Goal: Transaction & Acquisition: Purchase product/service

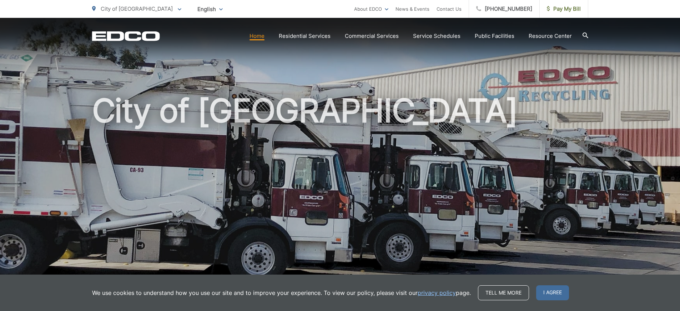
click at [262, 36] on link "Home" at bounding box center [257, 36] width 15 height 9
click at [556, 9] on span "Pay My Bill" at bounding box center [564, 9] width 34 height 9
drag, startPoint x: 0, startPoint y: 0, endPoint x: 563, endPoint y: 7, distance: 563.3
click at [563, 7] on span "Pay My Bill" at bounding box center [564, 9] width 34 height 9
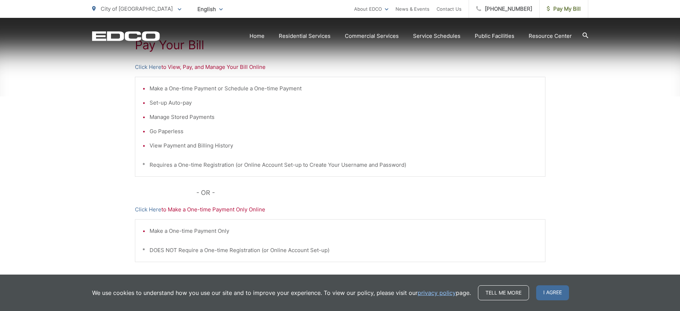
scroll to position [155, 0]
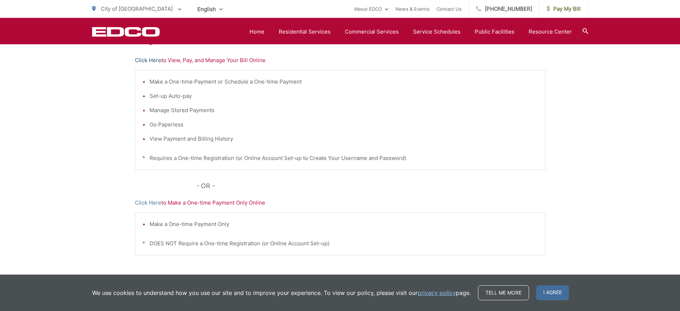
click at [152, 61] on link "Click Here" at bounding box center [148, 60] width 26 height 9
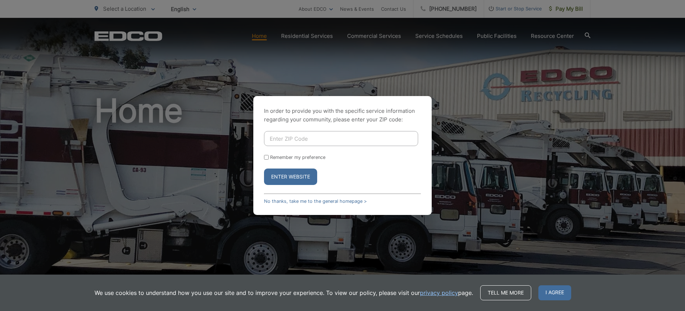
drag, startPoint x: 328, startPoint y: 137, endPoint x: 368, endPoint y: 123, distance: 42.6
click at [328, 137] on input "Enter ZIP Code" at bounding box center [341, 138] width 154 height 15
type input "92019"
click at [290, 175] on button "Enter Website" at bounding box center [290, 176] width 53 height 16
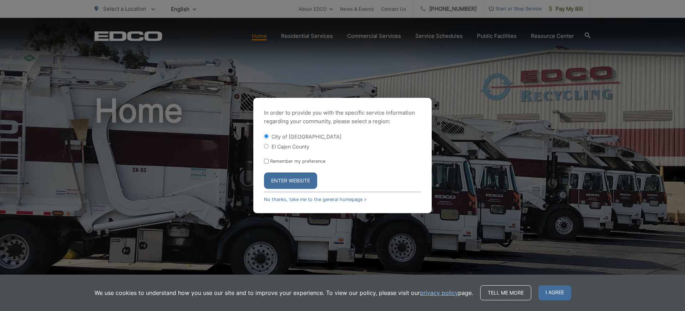
click at [289, 181] on button "Enter Website" at bounding box center [290, 180] width 53 height 16
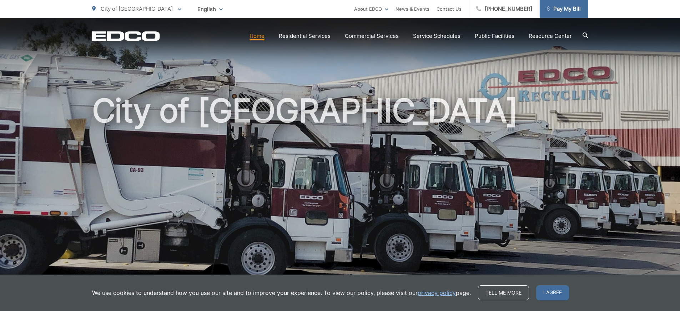
click at [561, 10] on span "Pay My Bill" at bounding box center [564, 9] width 34 height 9
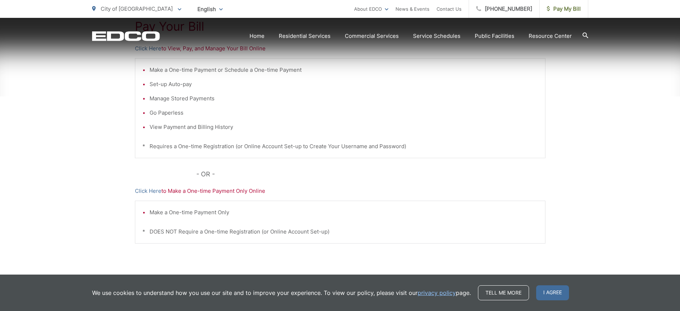
scroll to position [178, 0]
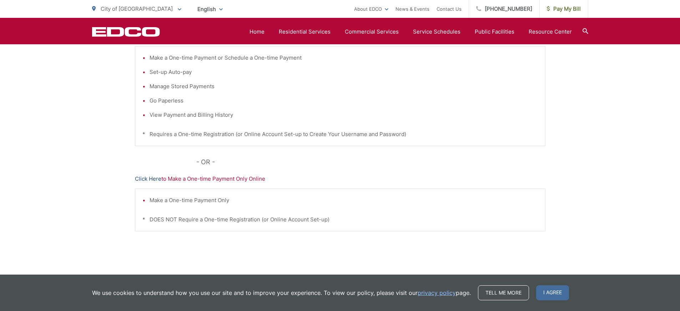
click at [151, 179] on link "Click Here" at bounding box center [148, 179] width 26 height 9
